Goal: Check status

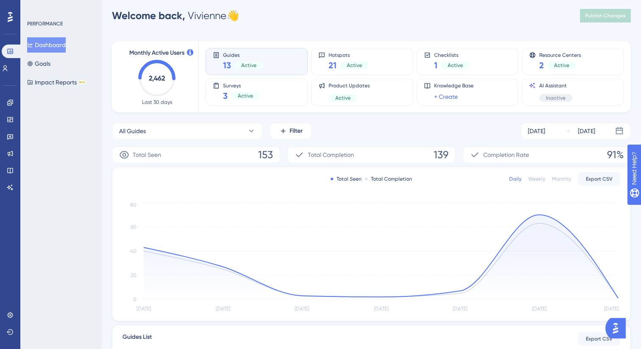
scroll to position [7, 0]
click at [12, 140] on icon at bounding box center [10, 136] width 7 height 7
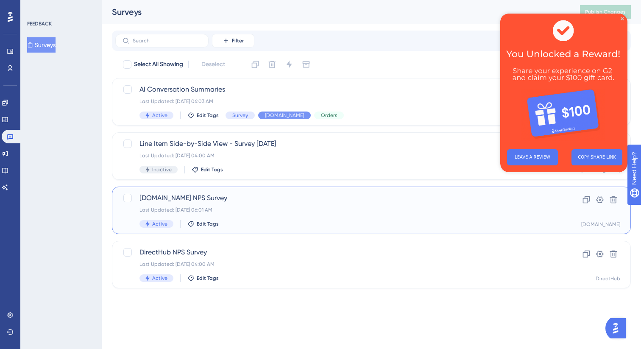
click at [333, 222] on div "Active Edit Tags" at bounding box center [338, 224] width 396 height 8
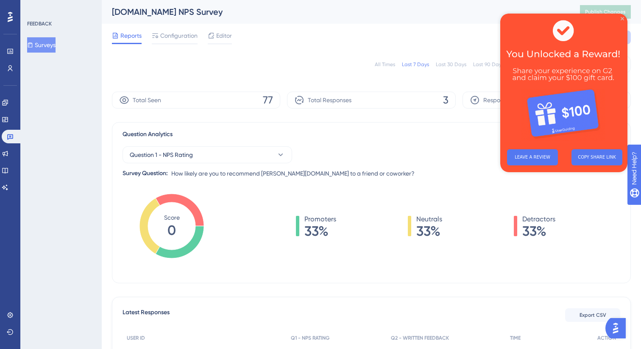
click at [622, 19] on icon "Close Preview" at bounding box center [622, 18] width 3 height 3
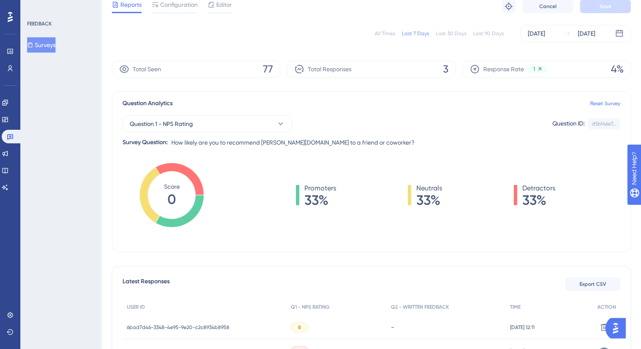
scroll to position [130, 0]
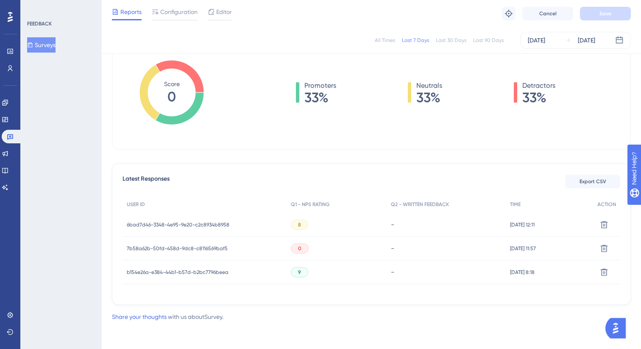
click at [190, 247] on span "7b58a62b-50fd-458d-9dc8-c8116569baf5" at bounding box center [177, 248] width 101 height 7
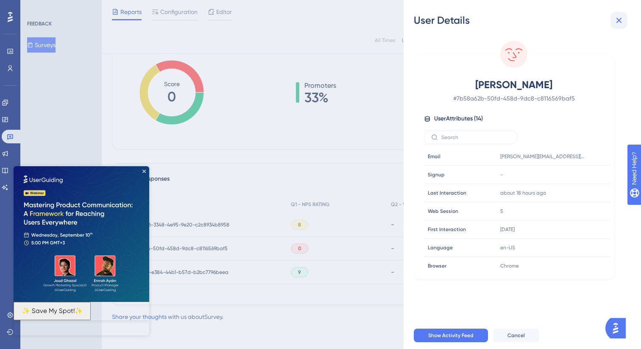
click at [625, 23] on button at bounding box center [619, 20] width 17 height 17
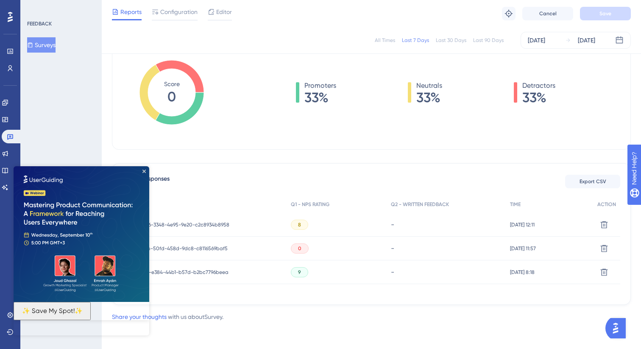
click at [215, 227] on span "6bad7d46-3348-4e95-9e20-c2c8934b8958" at bounding box center [178, 224] width 103 height 7
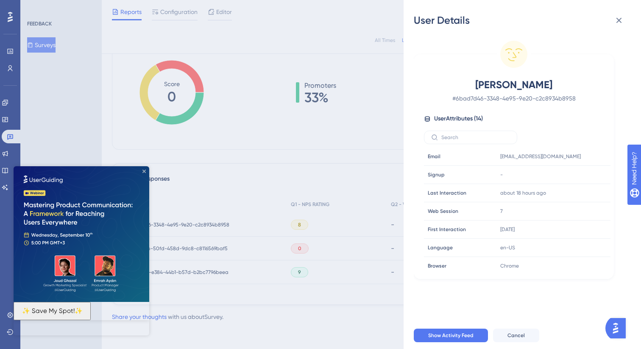
click at [145, 170] on icon "Close Preview" at bounding box center [143, 171] width 3 height 3
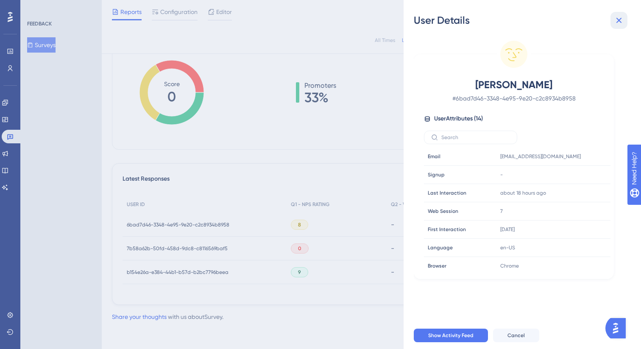
click at [623, 20] on icon at bounding box center [619, 20] width 10 height 10
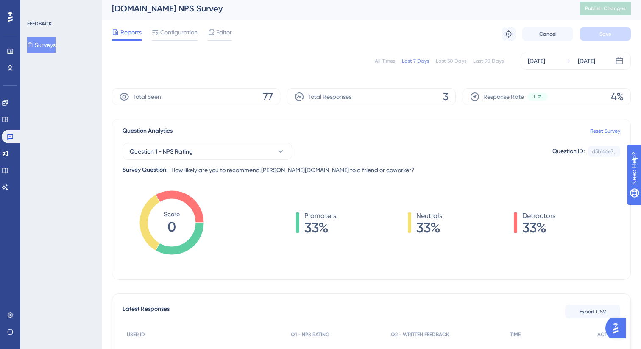
scroll to position [0, 0]
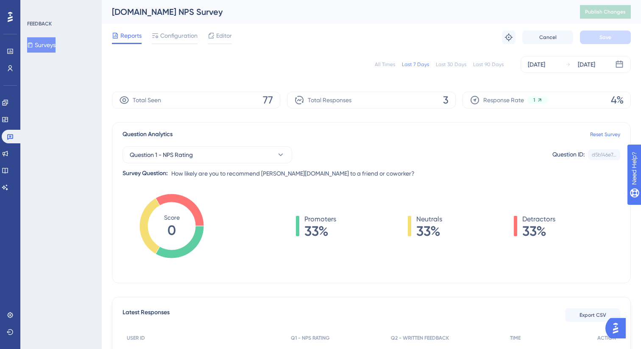
click at [458, 69] on div "All Times Last 7 Days Last 30 Days Last 90 Days [DATE] [DATE]" at bounding box center [371, 64] width 519 height 17
click at [455, 62] on div "Last 30 Days" at bounding box center [451, 64] width 31 height 7
click at [484, 64] on div "Last 90 Days" at bounding box center [488, 64] width 31 height 7
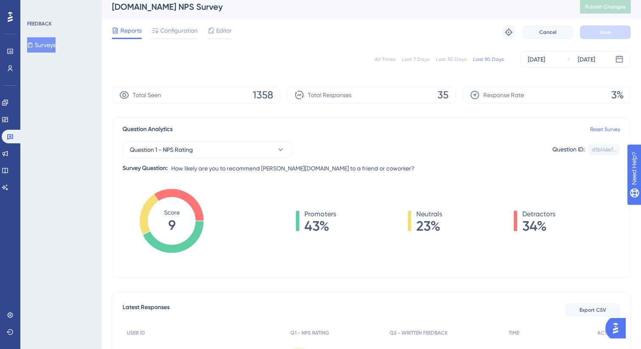
scroll to position [2, 0]
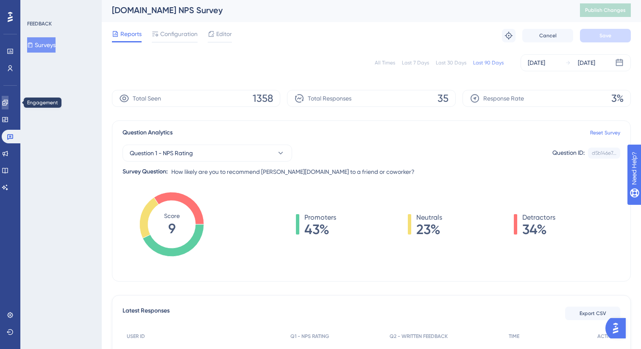
click at [8, 102] on link at bounding box center [5, 103] width 7 height 14
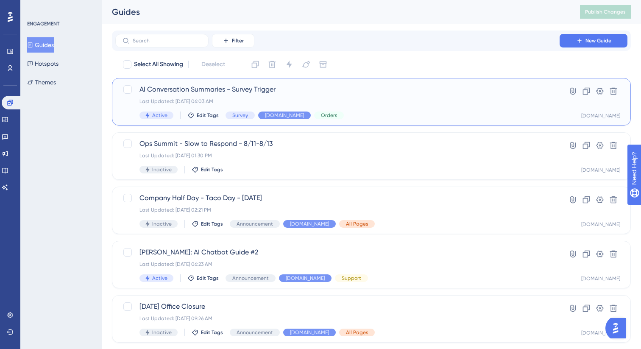
click at [395, 98] on div "Last Updated: [DATE] 06:03 AM" at bounding box center [338, 101] width 396 height 7
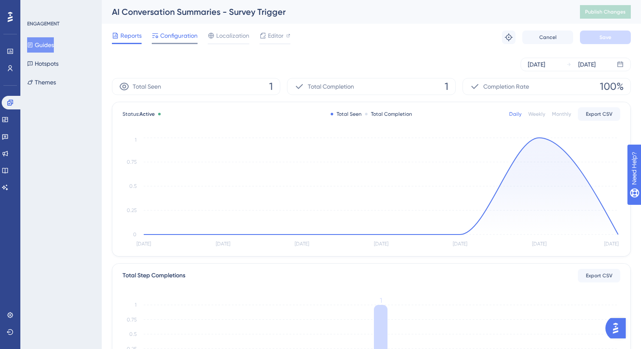
click at [185, 34] on span "Configuration" at bounding box center [178, 36] width 37 height 10
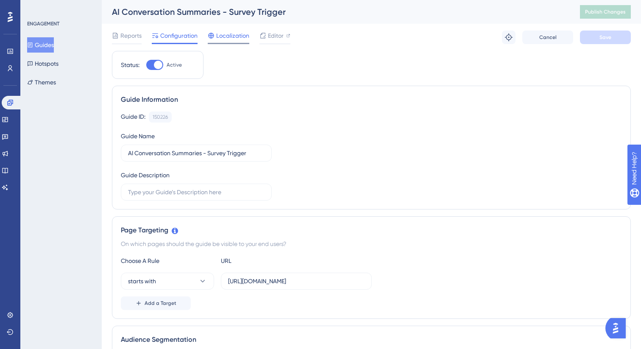
click at [218, 33] on span "Localization" at bounding box center [232, 36] width 33 height 10
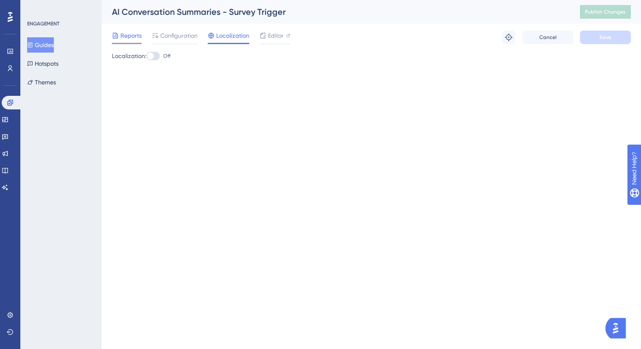
click at [120, 34] on div "Reports" at bounding box center [127, 36] width 30 height 10
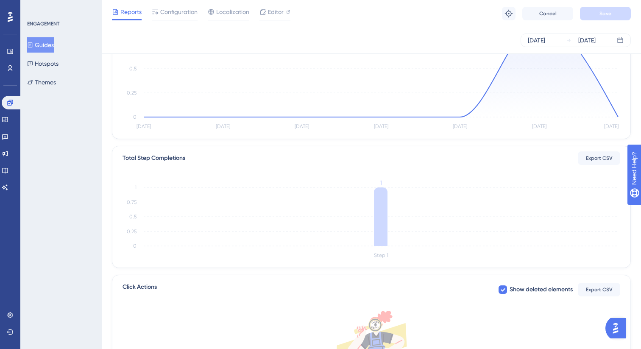
scroll to position [198, 0]
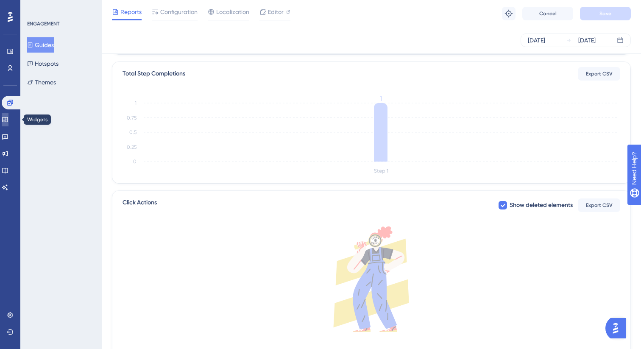
click at [8, 124] on link at bounding box center [5, 120] width 7 height 14
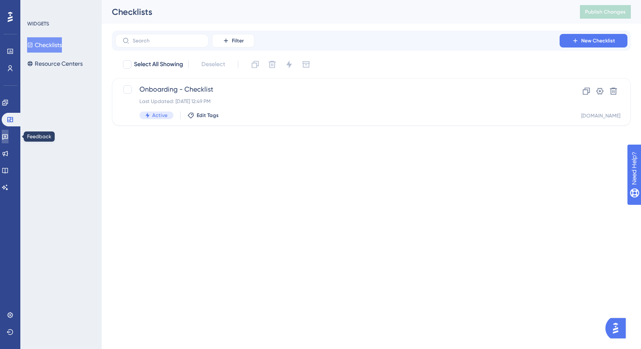
click at [8, 136] on icon at bounding box center [5, 136] width 7 height 7
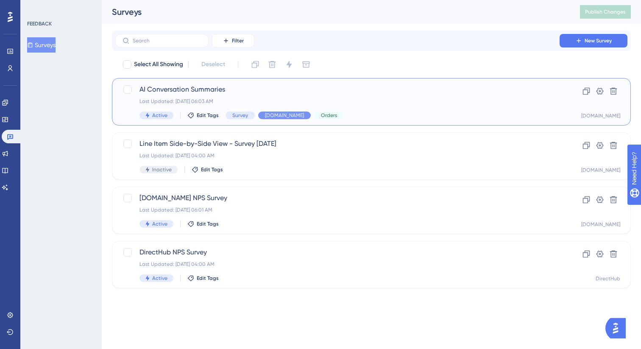
click at [267, 96] on div "AI Conversation Summaries Last Updated: [DATE] 06:03 AM Active Edit Tags Survey…" at bounding box center [338, 101] width 396 height 35
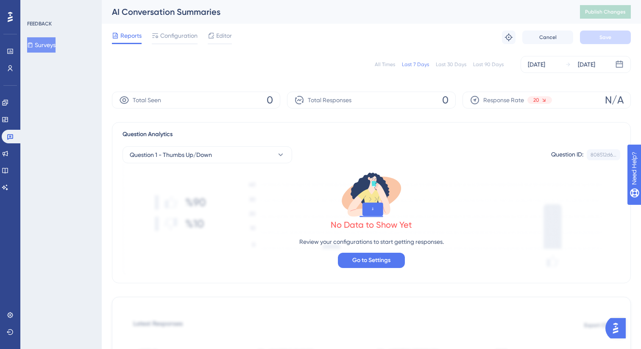
click at [455, 63] on div "Last 30 Days" at bounding box center [451, 64] width 31 height 7
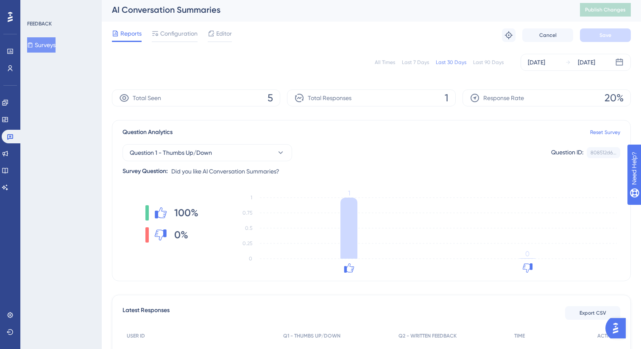
scroll to position [2, 0]
